Goal: Submit feedback/report problem: Submit feedback/report problem

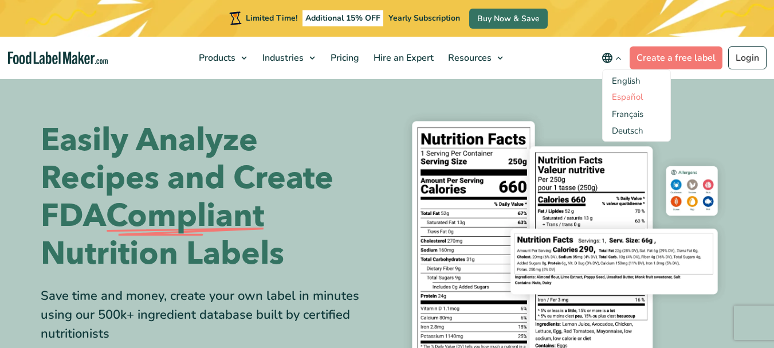
click at [634, 100] on link "Español" at bounding box center [627, 96] width 31 height 11
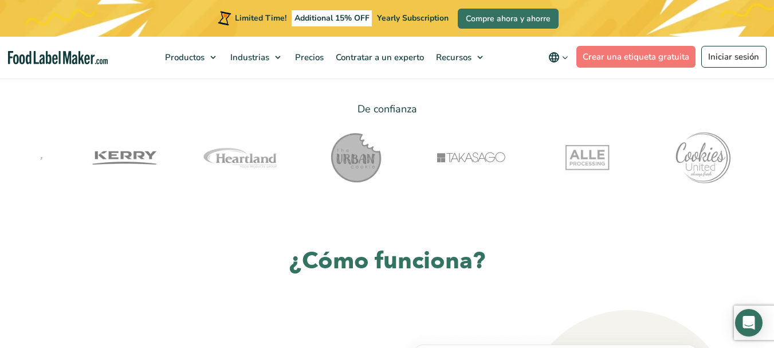
scroll to position [115, 0]
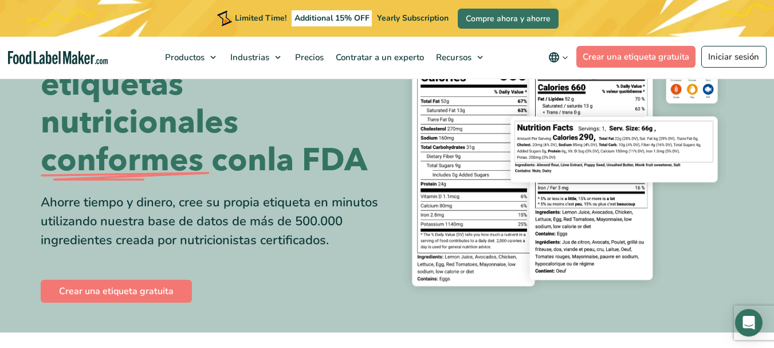
click at [396, 17] on span "Yearly Subscription" at bounding box center [413, 18] width 72 height 11
click at [463, 18] on link "Compre ahora y ahorre" at bounding box center [508, 19] width 101 height 20
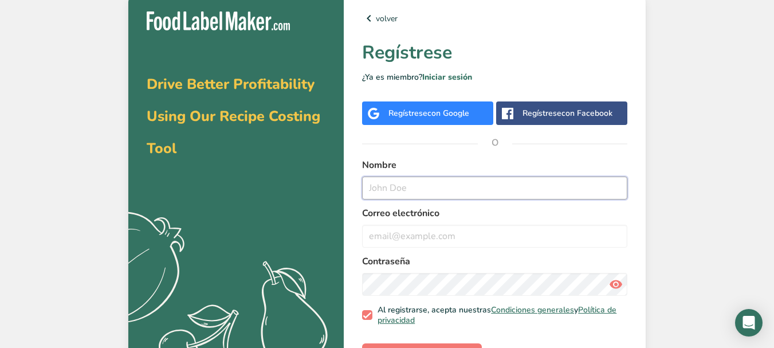
click at [402, 191] on input "text" at bounding box center [494, 187] width 265 height 23
type input "l"
type input "lourdes manrique"
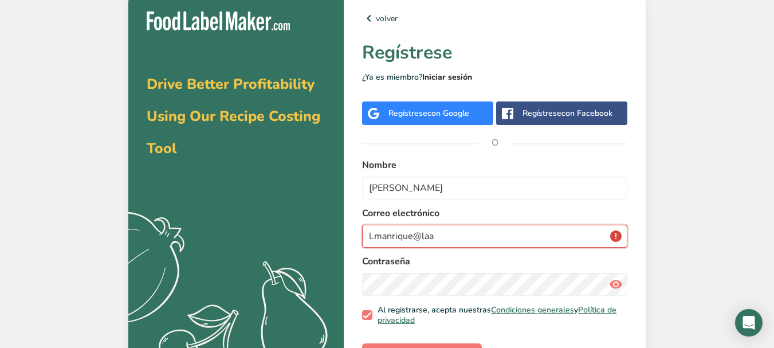
type input "l.manrique@laa"
click at [447, 74] on link "Iniciar sesión" at bounding box center [447, 77] width 50 height 11
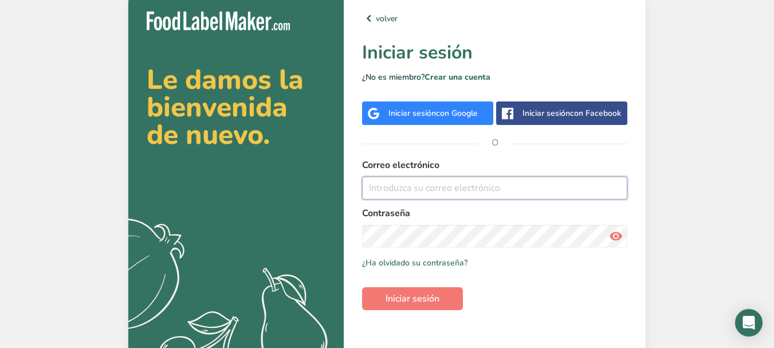
click at [407, 199] on input "email" at bounding box center [494, 187] width 265 height 23
type input "[PERSON_NAME][EMAIL_ADDRESS][DOMAIN_NAME]"
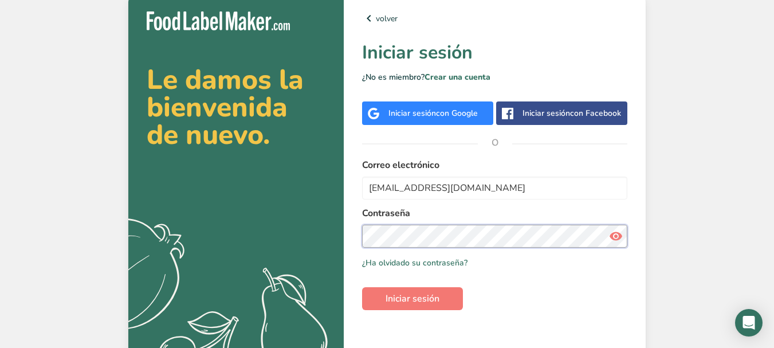
click at [362, 287] on button "Iniciar sesión" at bounding box center [412, 298] width 101 height 23
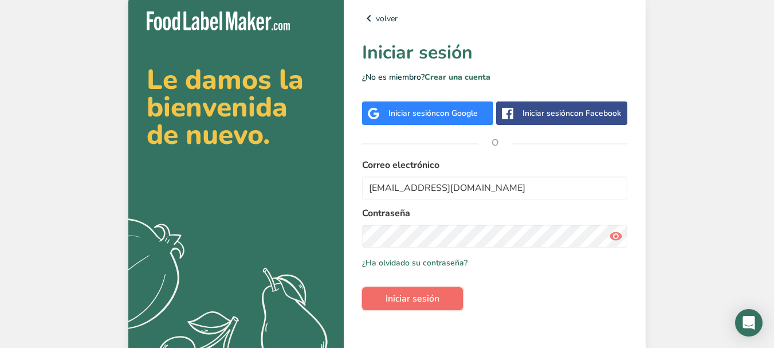
click at [428, 305] on span "Iniciar sesión" at bounding box center [412, 299] width 54 height 14
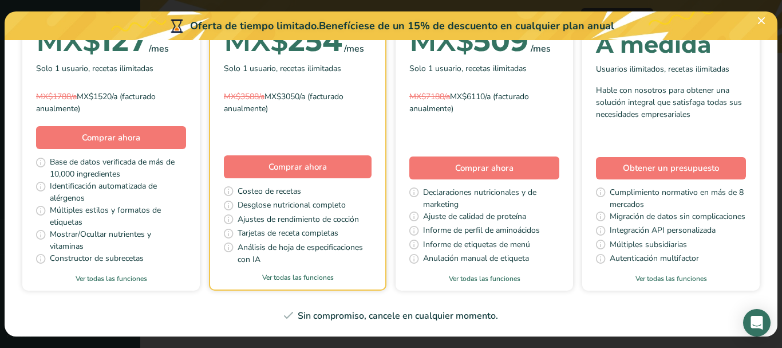
scroll to position [516, 0]
click at [623, 174] on span "Obtener un presupuesto" at bounding box center [671, 168] width 96 height 13
click at [583, 284] on link "Ver todas las funciones" at bounding box center [672, 278] width 178 height 10
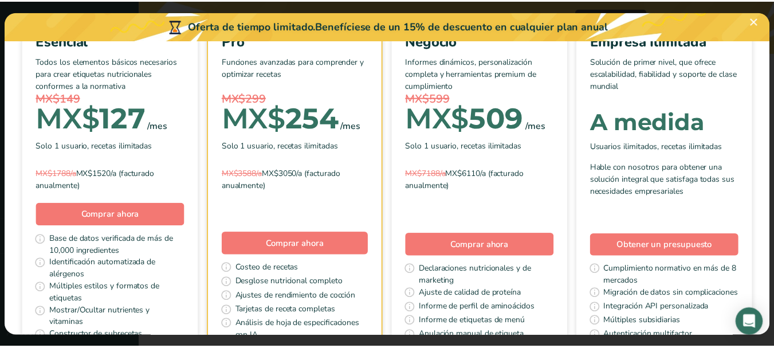
scroll to position [0, 0]
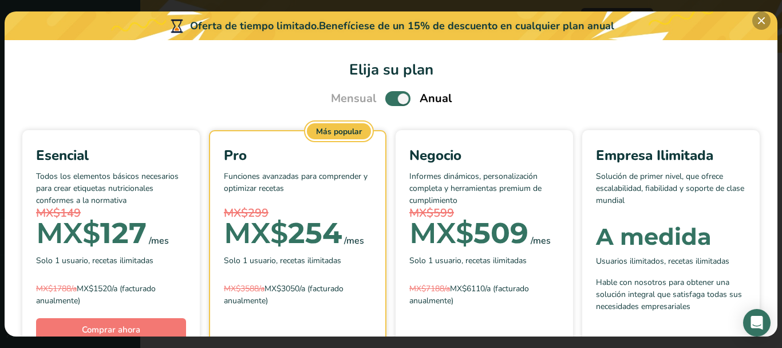
click at [762, 22] on button "Pick Your Pricing Plan Modal" at bounding box center [762, 20] width 18 height 18
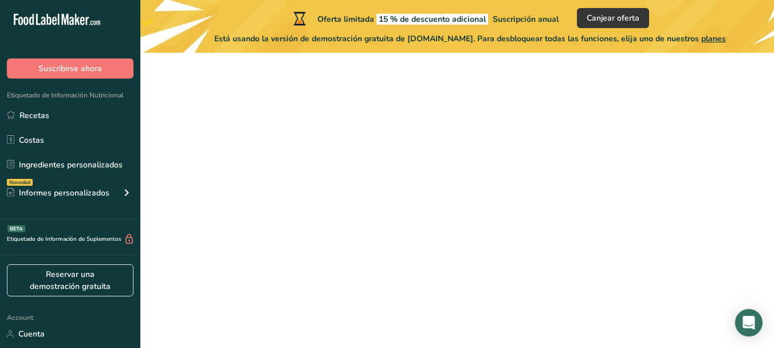
scroll to position [126, 0]
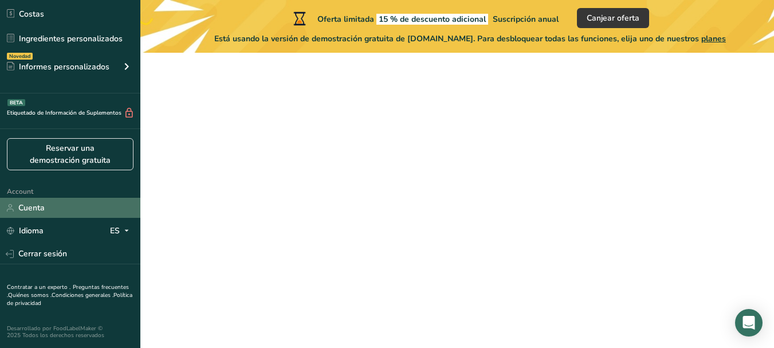
click at [37, 207] on link "Cuenta" at bounding box center [70, 208] width 140 height 20
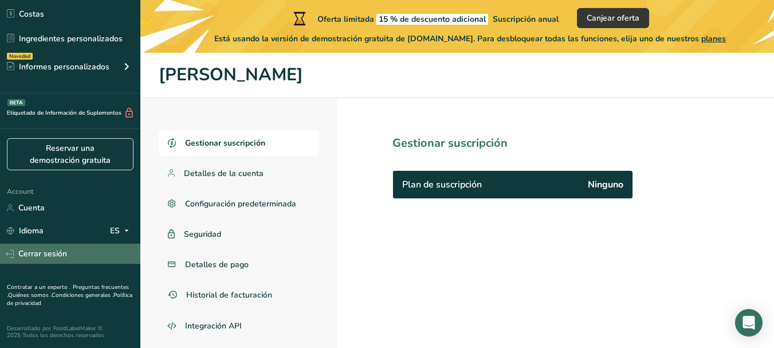
click at [37, 255] on link "Cerrar sesión" at bounding box center [70, 253] width 140 height 20
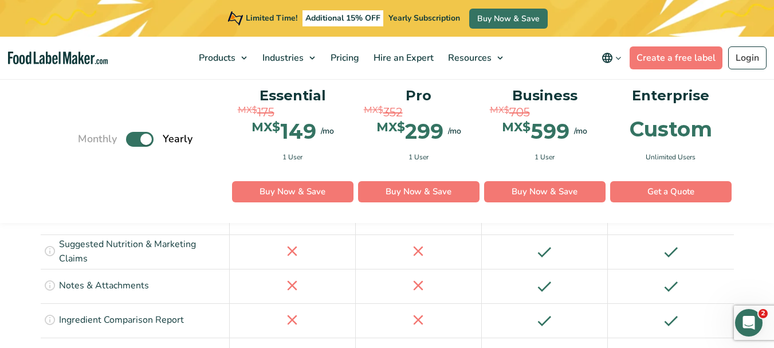
scroll to position [1556, 0]
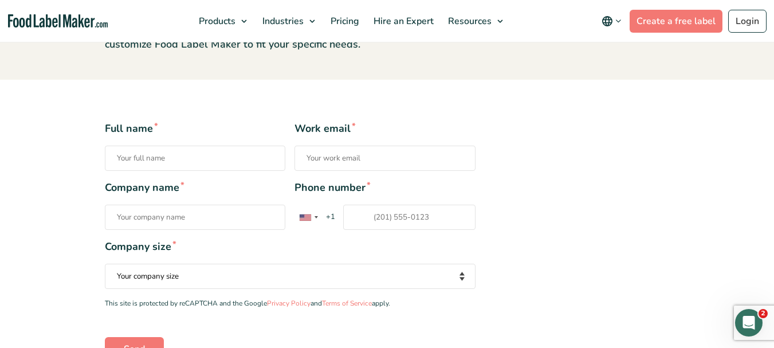
click at [147, 164] on input "Full name *" at bounding box center [195, 157] width 181 height 25
type input "María de Lourdes Manrique Ledesma"
type input "l.manrique@laalemanamx.com"
type input "Jardín Alemán s.a. de c.v."
click at [311, 215] on div "Contact form" at bounding box center [305, 217] width 11 height 6
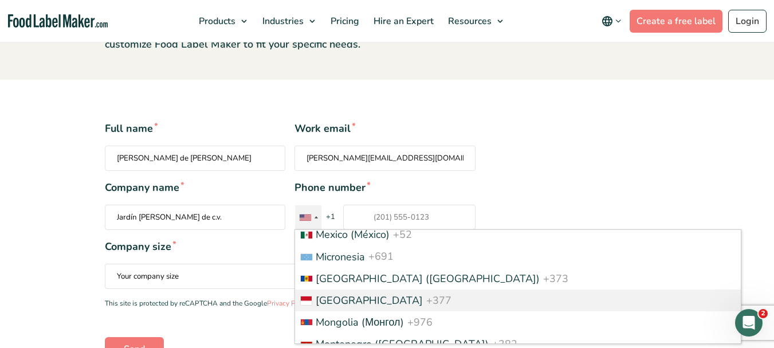
scroll to position [3036, 0]
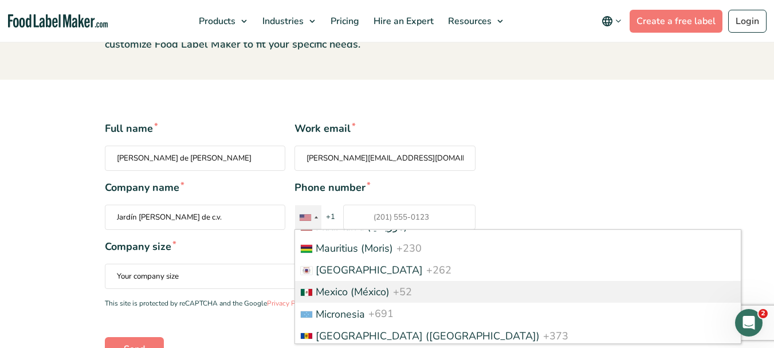
click at [344, 285] on span "Mexico (México)" at bounding box center [353, 292] width 74 height 14
click at [344, 230] on input "Phone number * United States +1 United Kingdom +44 Afghanistan (‫افغانستان‬‎) +…" at bounding box center [409, 216] width 132 height 25
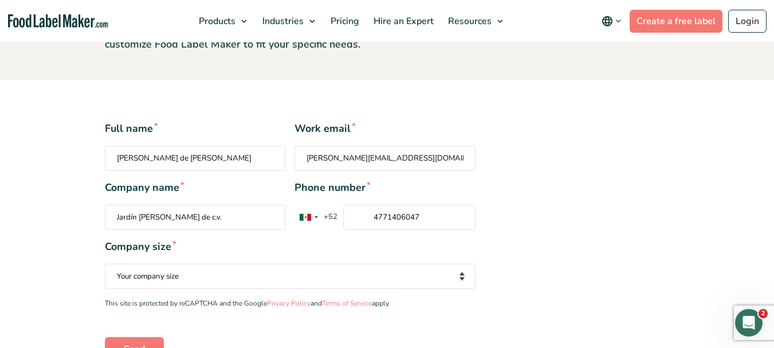
type input "4771406047"
click at [428, 273] on select "Your company size Fewer than 10 Employees 10 to 50 Employees 51 to 500 Employee…" at bounding box center [290, 275] width 371 height 25
select select "51 to 500 Employees"
click at [105, 263] on select "Your company size Fewer than 10 Employees 10 to 50 Employees 51 to 500 Employee…" at bounding box center [290, 275] width 371 height 25
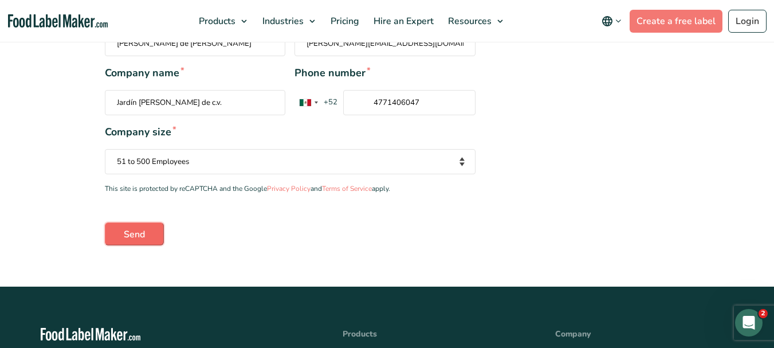
click at [117, 234] on input "Send" at bounding box center [134, 233] width 59 height 23
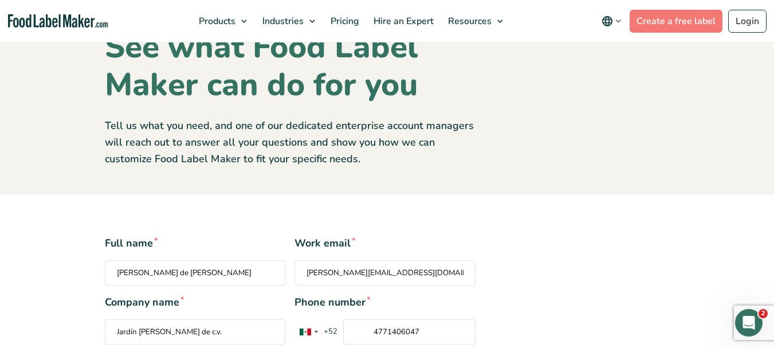
scroll to position [0, 0]
